Goal: Task Accomplishment & Management: Use online tool/utility

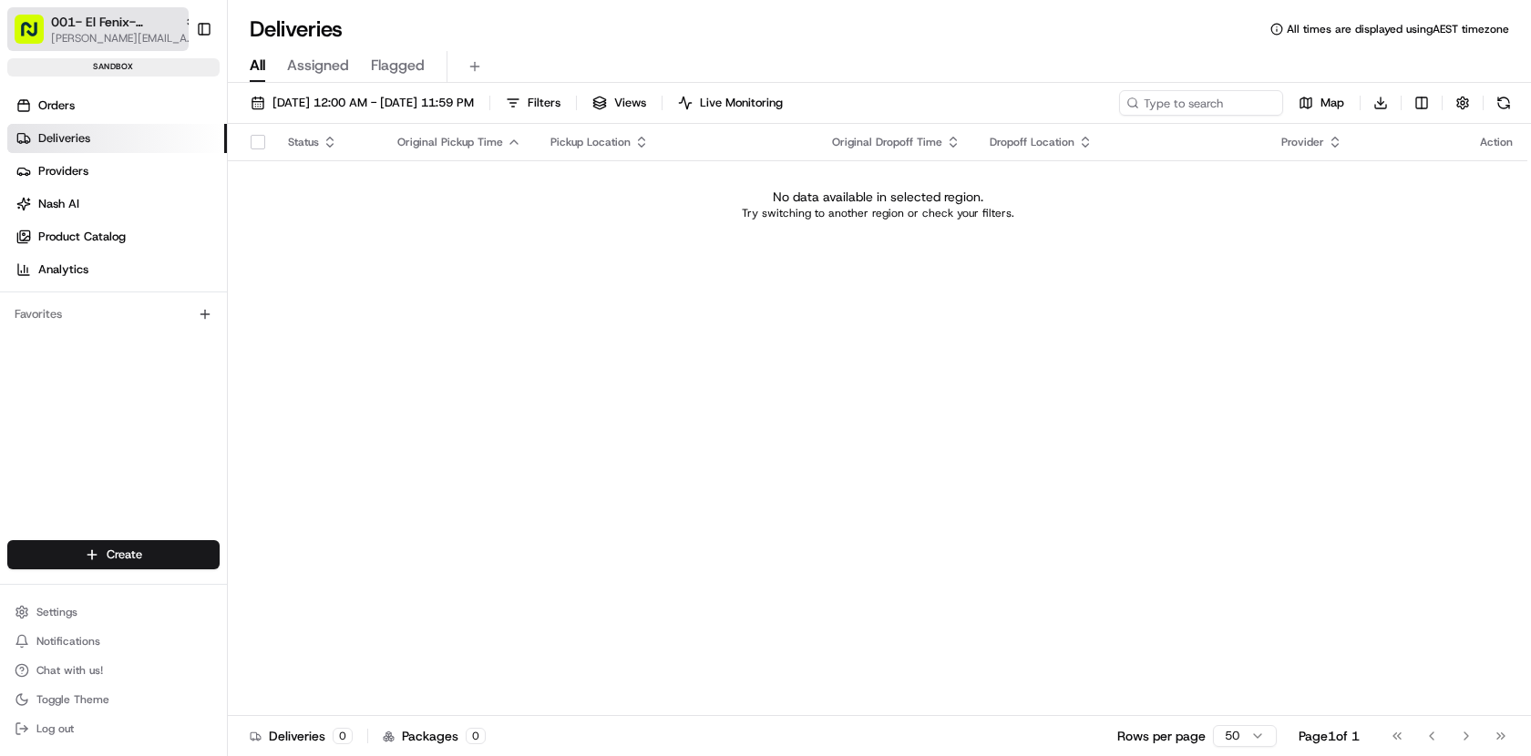
click at [112, 15] on span "001- El Fenix- Dallas Downtown" at bounding box center [114, 22] width 126 height 18
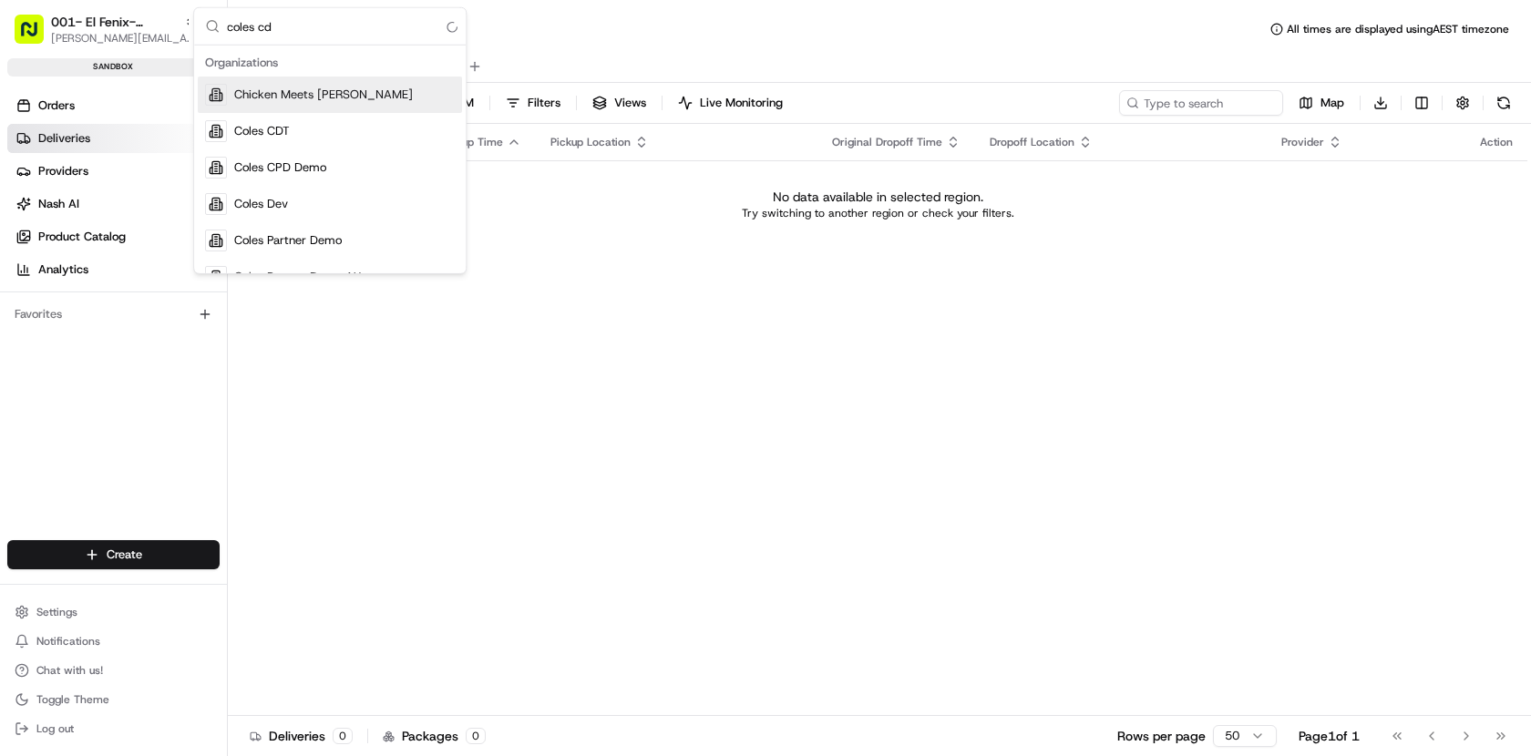
type input "coles cdt"
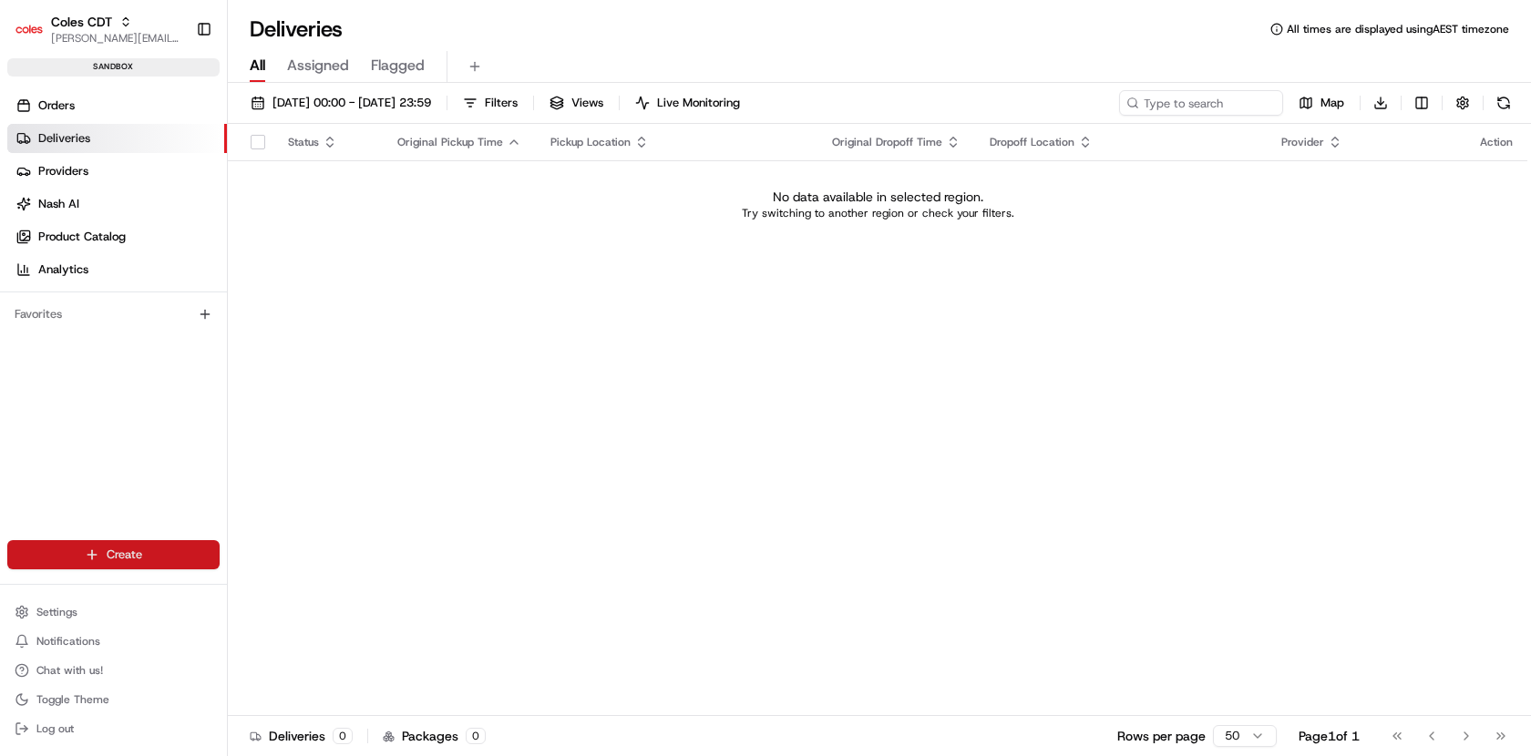
click at [108, 552] on html "Coles CDT barry@usenash.com Toggle Sidebar sandbox Orders Deliveries Providers …" at bounding box center [765, 378] width 1531 height 756
click at [334, 654] on link "CSV Upload" at bounding box center [330, 654] width 203 height 33
